Goal: Find specific page/section: Find specific page/section

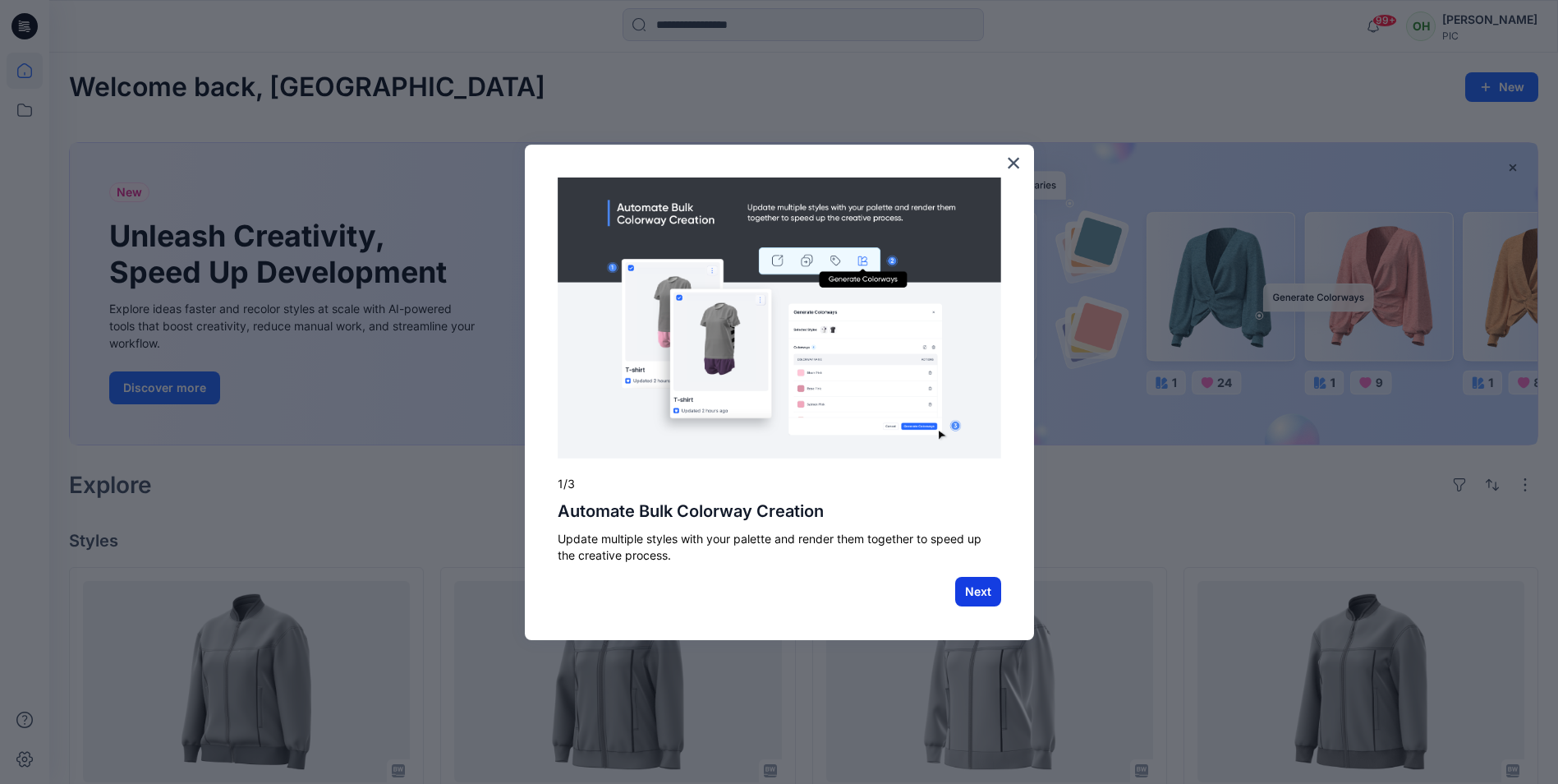
click at [970, 596] on button "Next" at bounding box center [978, 591] width 46 height 29
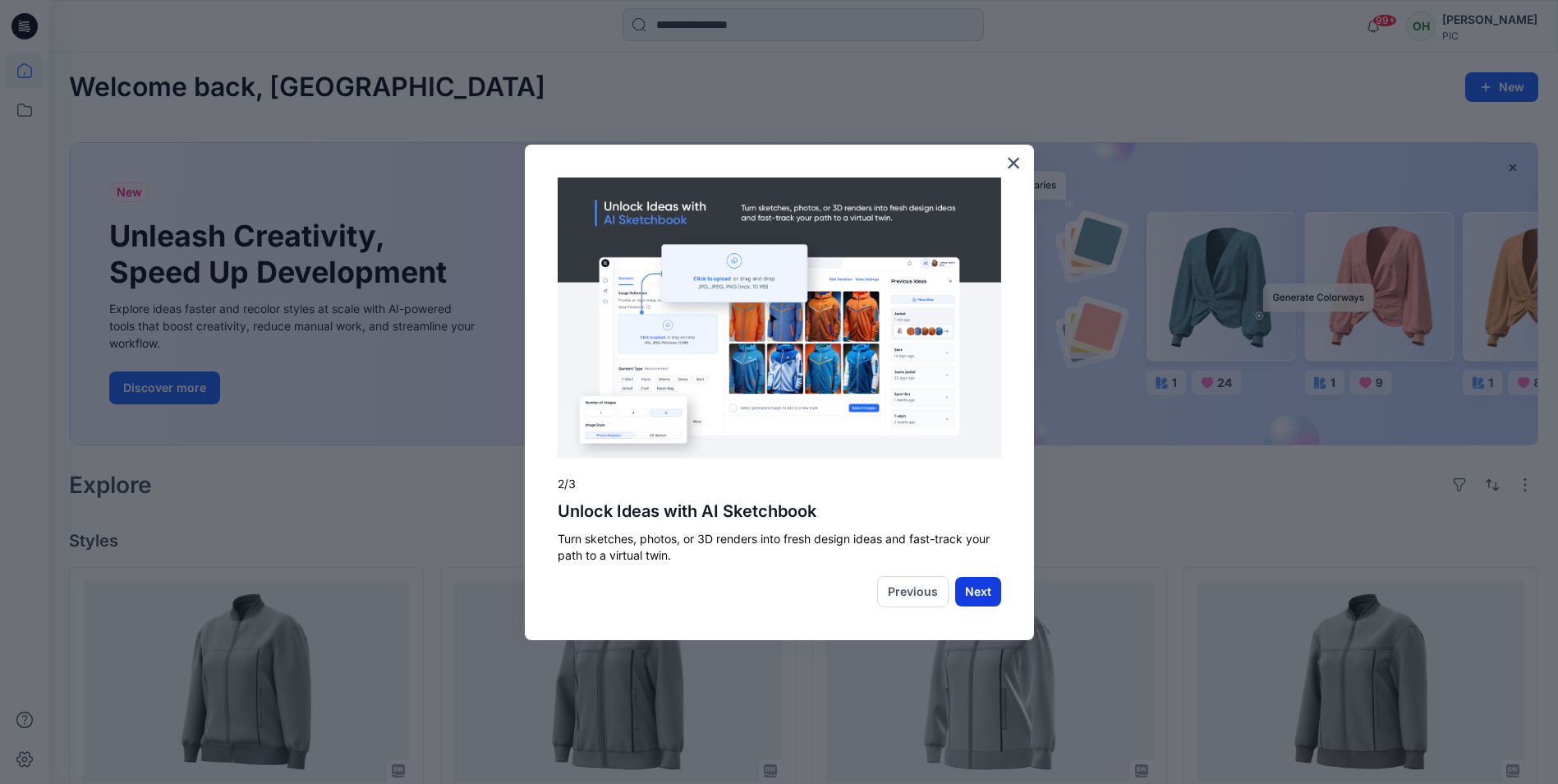
click at [987, 589] on button "Next" at bounding box center [978, 591] width 46 height 29
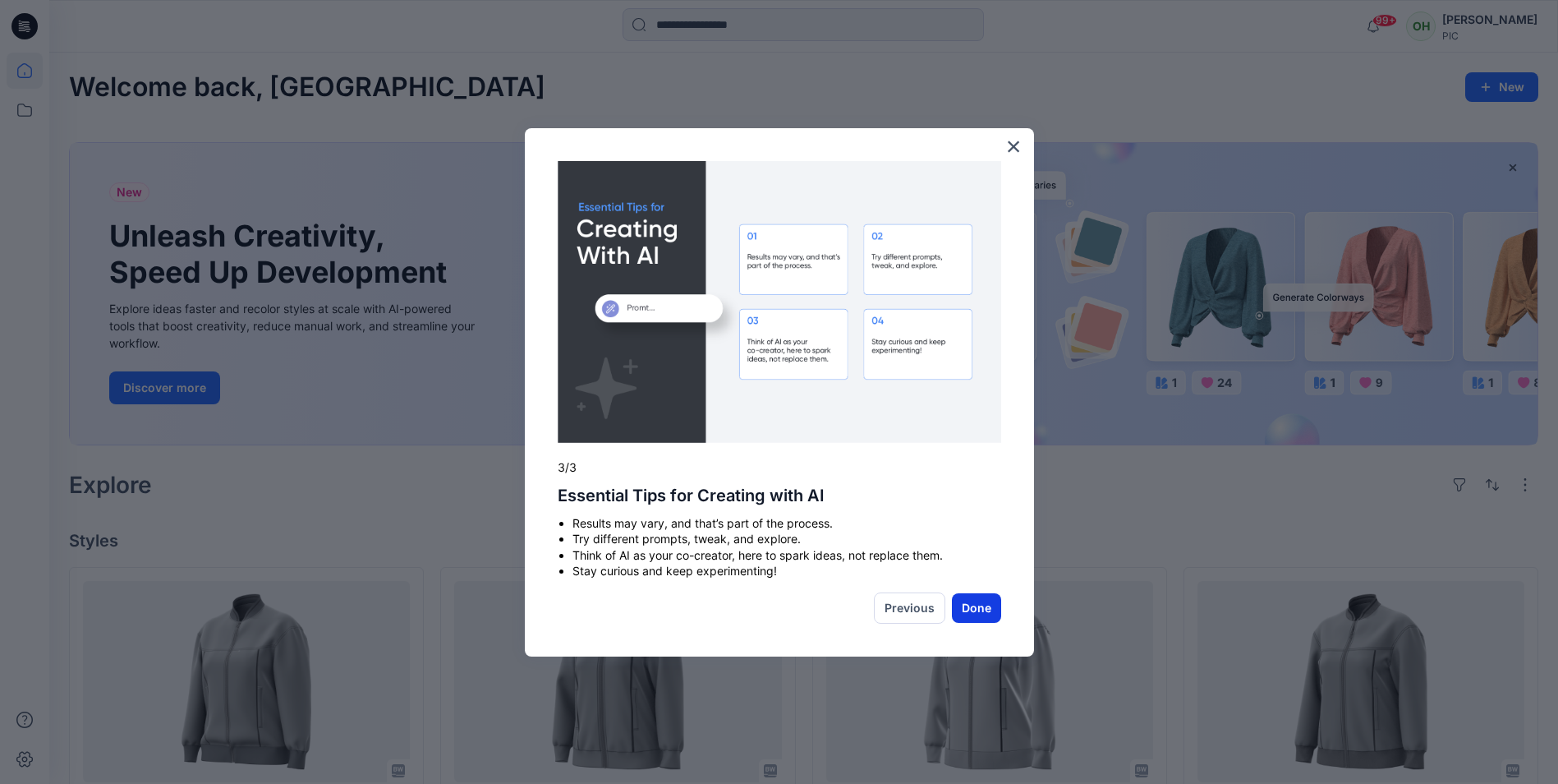
click at [963, 609] on button "Done" at bounding box center [976, 608] width 49 height 29
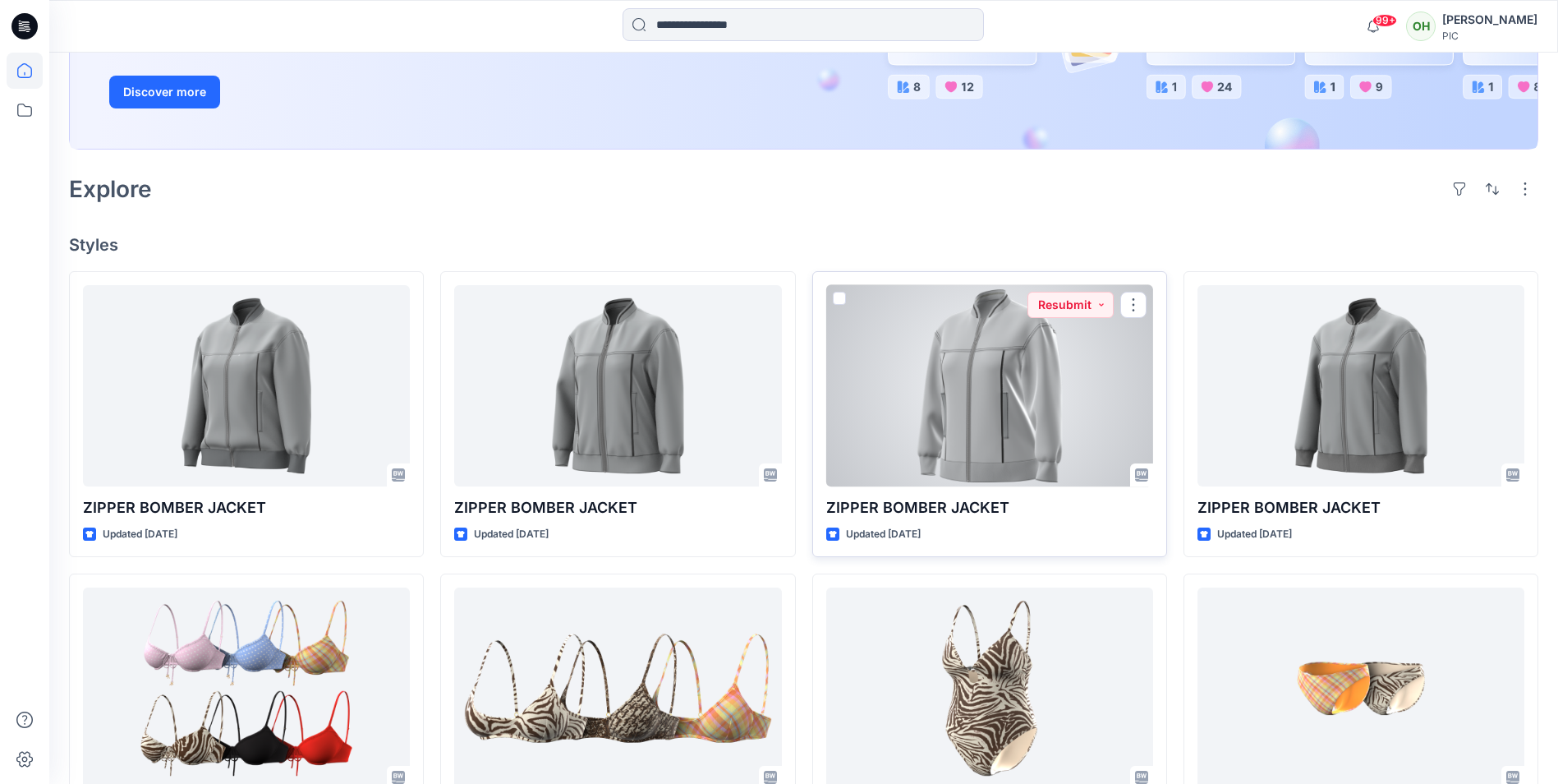
scroll to position [493, 0]
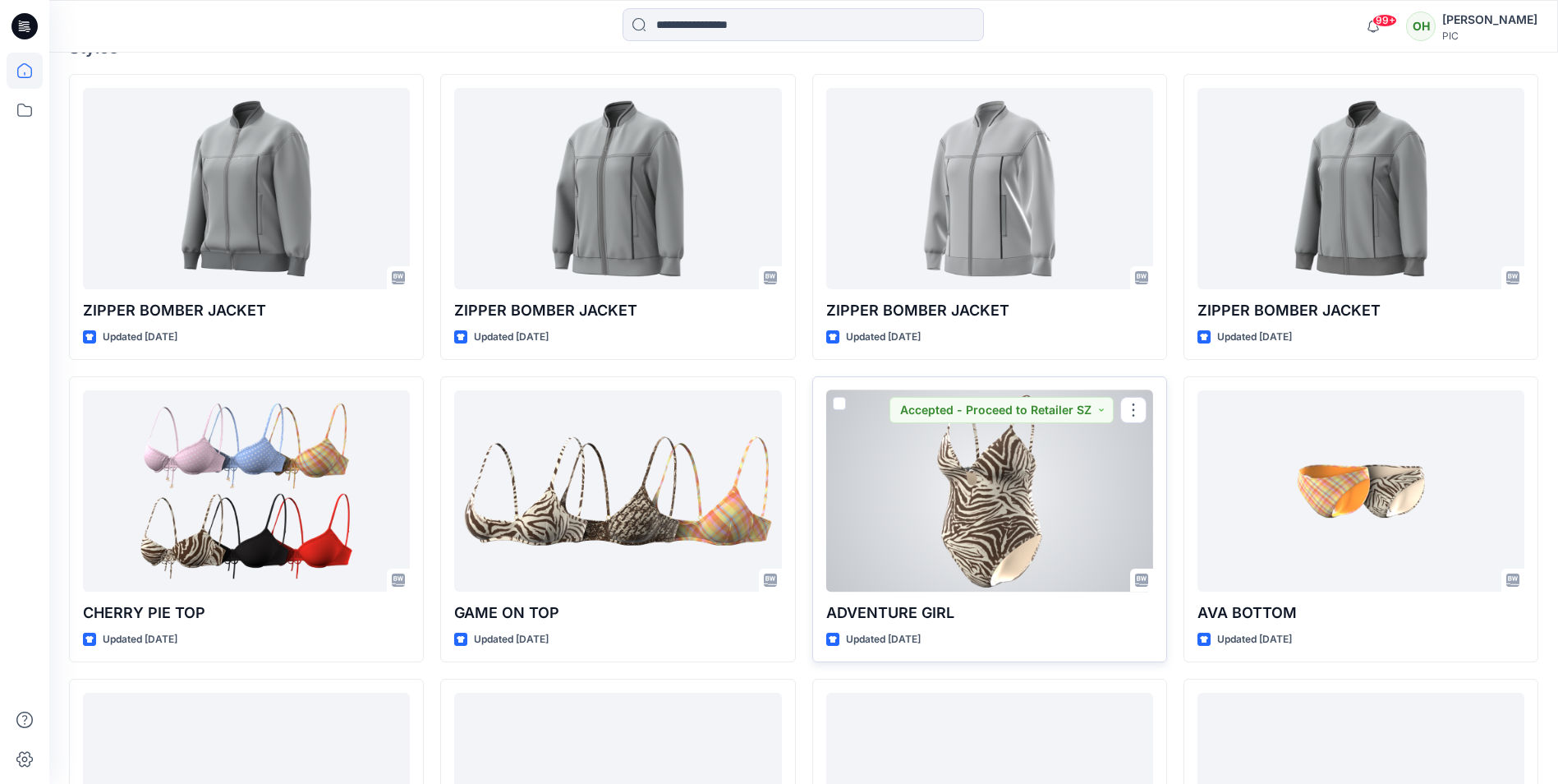
click at [915, 486] on div at bounding box center [990, 491] width 327 height 201
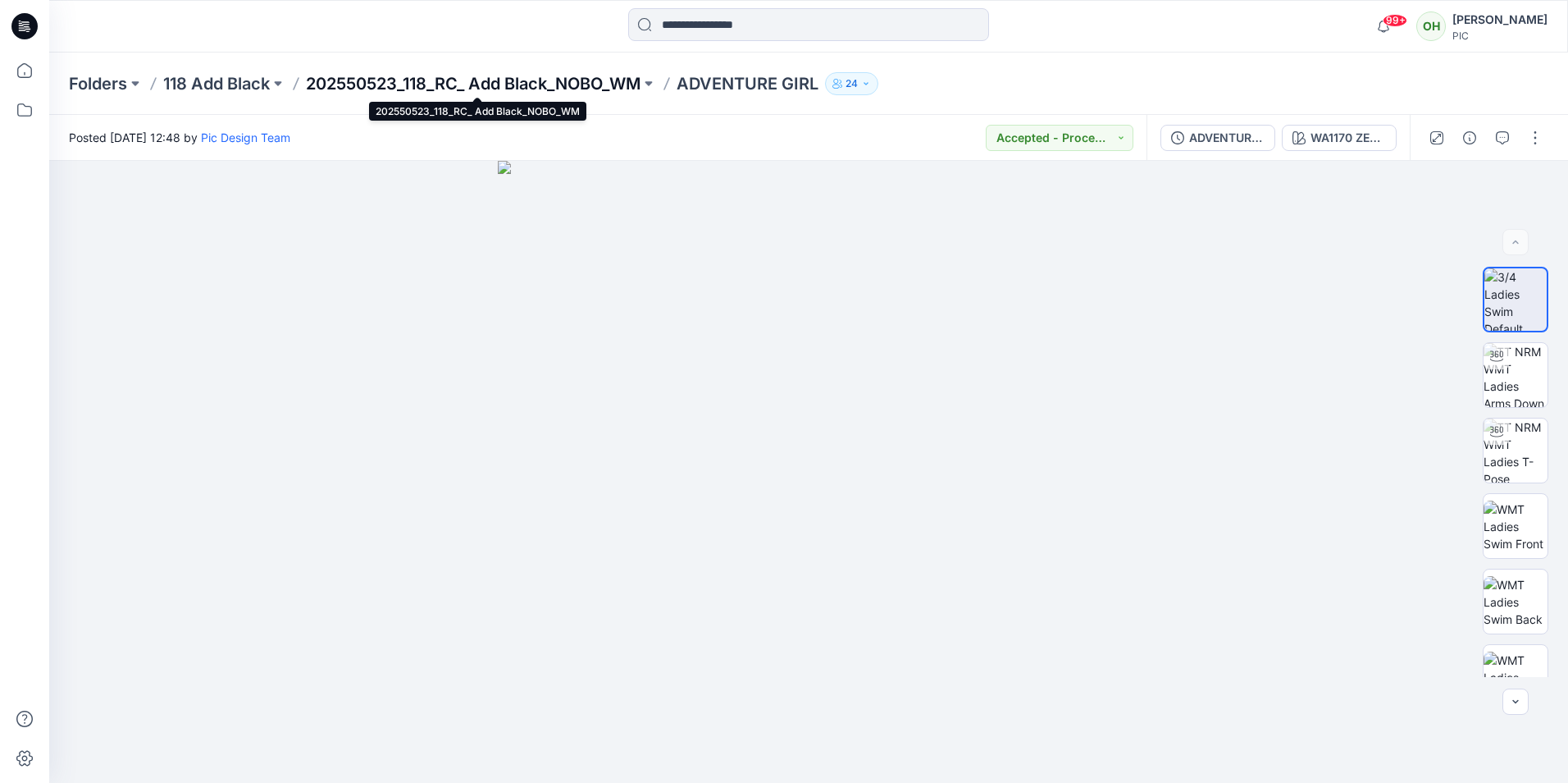
click at [540, 89] on p "202550523_118_RC_ Add Black_NOBO_WM" at bounding box center [473, 83] width 335 height 23
